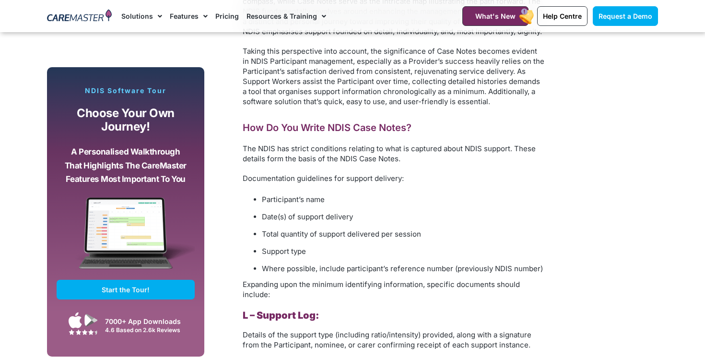
scroll to position [1049, 0]
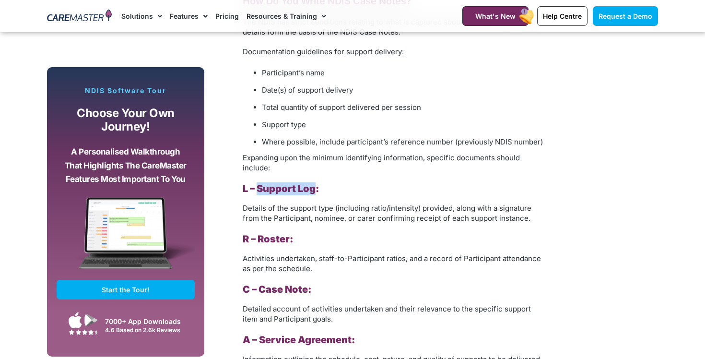
drag, startPoint x: 260, startPoint y: 183, endPoint x: 319, endPoint y: 183, distance: 59.5
click at [319, 183] on b "L – Support Log:" at bounding box center [281, 189] width 76 height 12
click at [319, 183] on h3 "L – Support Log:" at bounding box center [394, 188] width 302 height 13
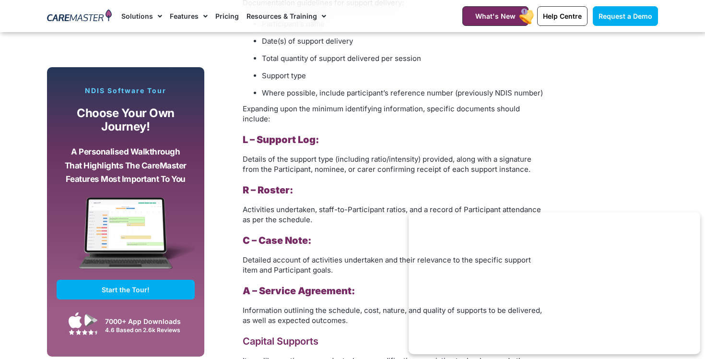
scroll to position [1120, 0]
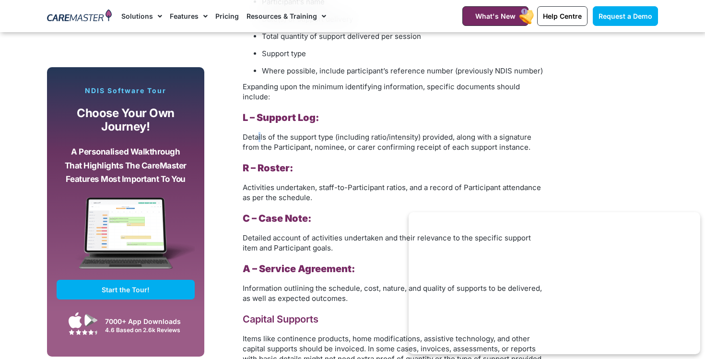
drag, startPoint x: 306, startPoint y: 136, endPoint x: 331, endPoint y: 136, distance: 25.0
click at [331, 136] on span "Details of the support type (including ratio/intensity) provided, along with a …" at bounding box center [387, 141] width 289 height 19
click at [337, 136] on span "Details of the support type (including ratio/intensity) provided, along with a …" at bounding box center [387, 141] width 289 height 19
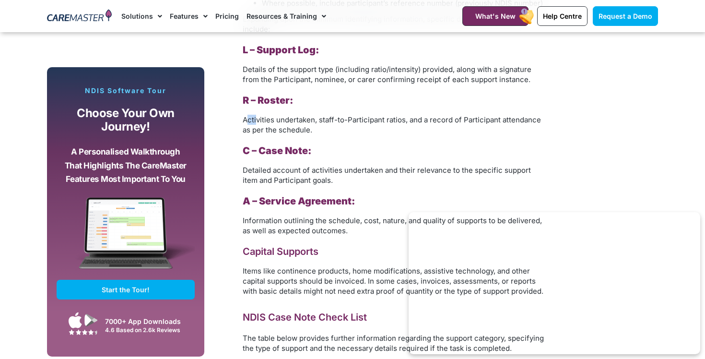
drag, startPoint x: 248, startPoint y: 119, endPoint x: 308, endPoint y: 115, distance: 60.1
click at [306, 116] on span "Activities undertaken, staff-to-Participant ratios, and a record of Participant…" at bounding box center [392, 124] width 298 height 19
click at [308, 115] on span "Activities undertaken, staff-to-Participant ratios, and a record of Participant…" at bounding box center [392, 124] width 298 height 19
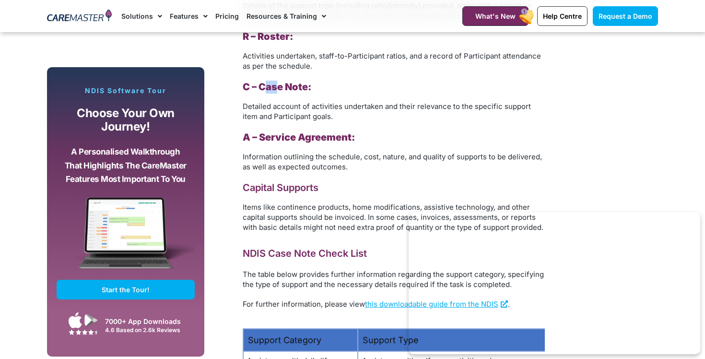
drag, startPoint x: 267, startPoint y: 87, endPoint x: 338, endPoint y: 87, distance: 70.5
click at [338, 87] on h3 "C – Case Note:" at bounding box center [394, 87] width 302 height 13
click at [349, 88] on h3 "C – Case Note:" at bounding box center [394, 87] width 302 height 13
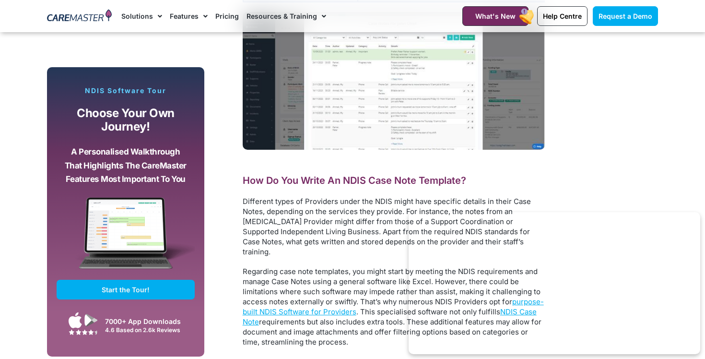
scroll to position [2782, 0]
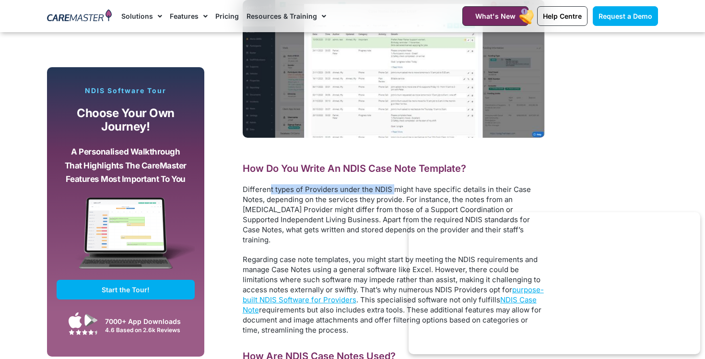
drag, startPoint x: 279, startPoint y: 177, endPoint x: 400, endPoint y: 181, distance: 120.5
click at [396, 185] on span "Different types of Providers under the NDIS might have specific details in thei…" at bounding box center [387, 215] width 288 height 60
click at [400, 185] on span "Different types of Providers under the NDIS might have specific details in thei…" at bounding box center [387, 215] width 288 height 60
drag, startPoint x: 345, startPoint y: 175, endPoint x: 407, endPoint y: 175, distance: 62.9
click at [407, 185] on span "Different types of Providers under the NDIS might have specific details in thei…" at bounding box center [387, 215] width 288 height 60
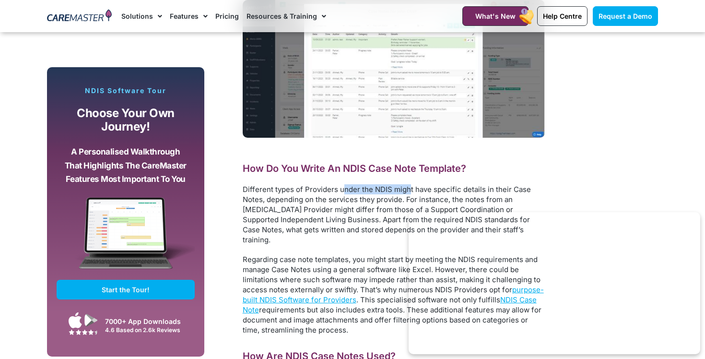
click at [409, 185] on span "Different types of Providers under the NDIS might have specific details in thei…" at bounding box center [387, 215] width 288 height 60
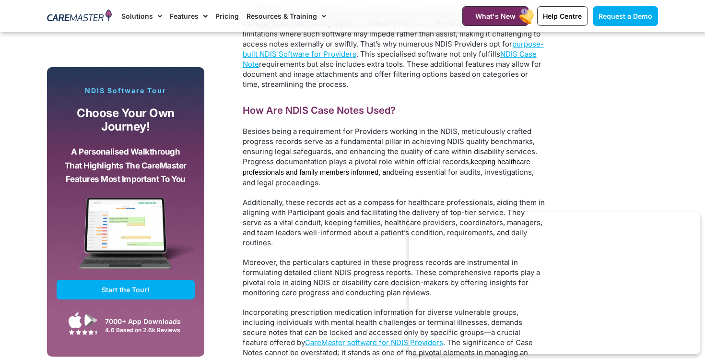
scroll to position [3037, 0]
